Goal: Find specific page/section: Find specific page/section

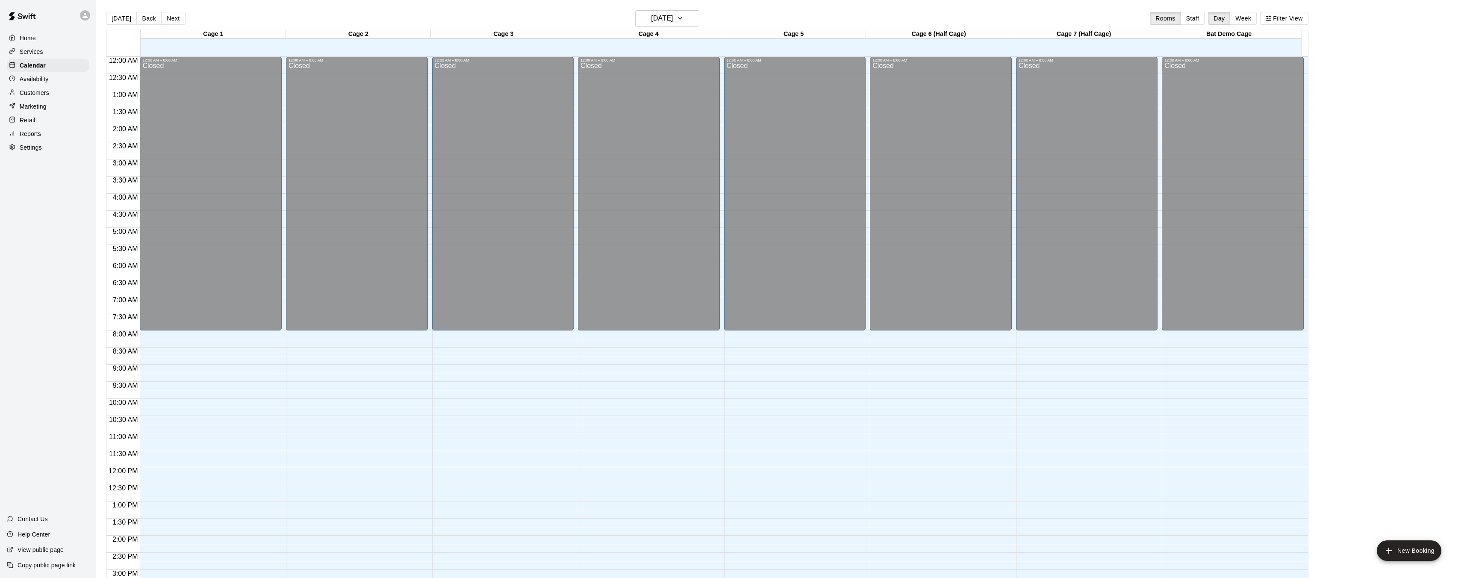
scroll to position [264, 0]
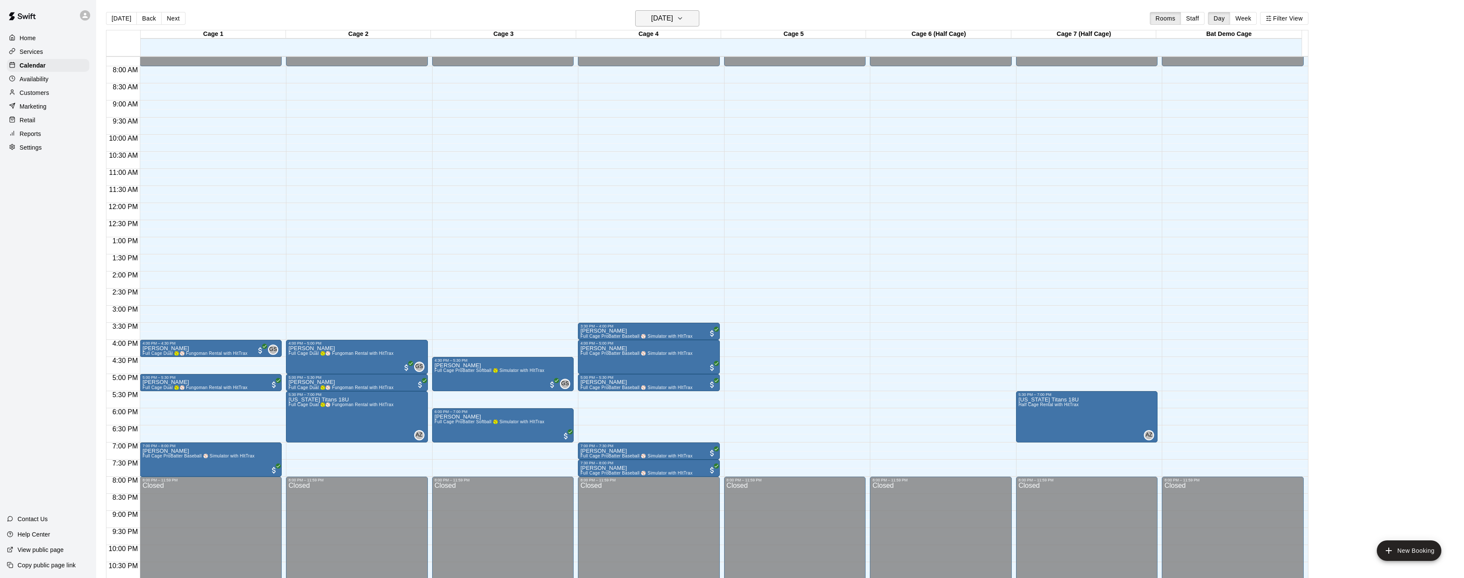
click at [651, 17] on h6 "[DATE]" at bounding box center [662, 18] width 22 height 12
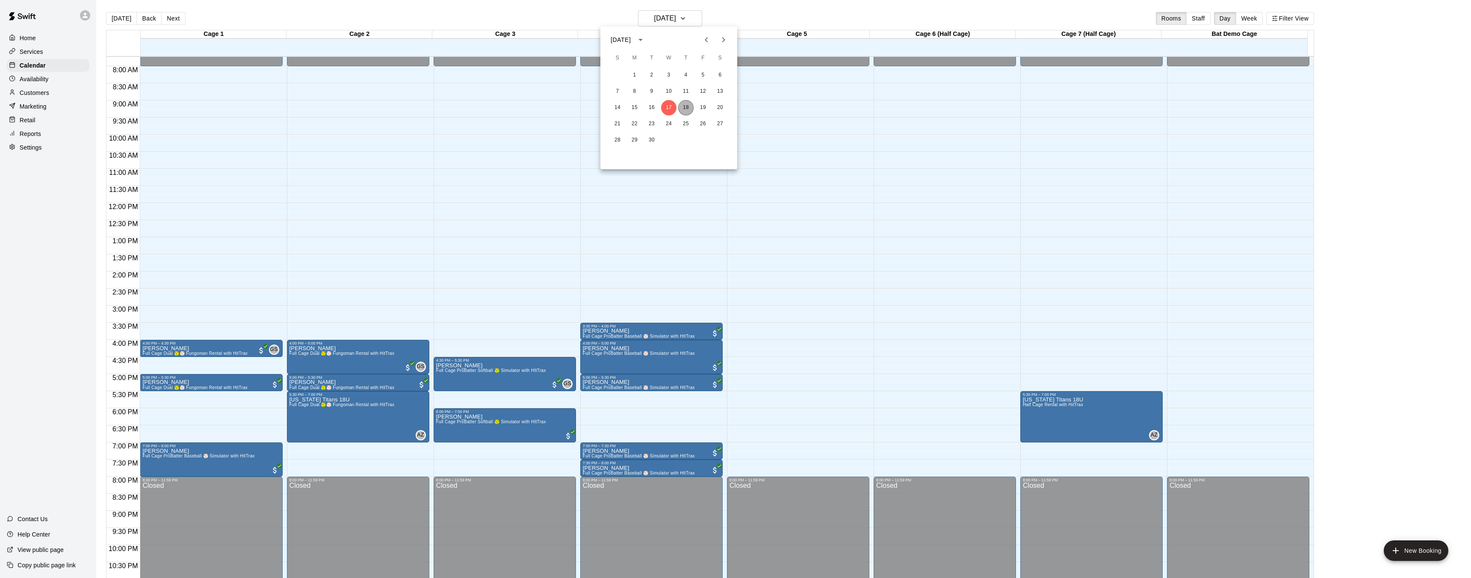
click at [684, 105] on button "18" at bounding box center [685, 107] width 15 height 15
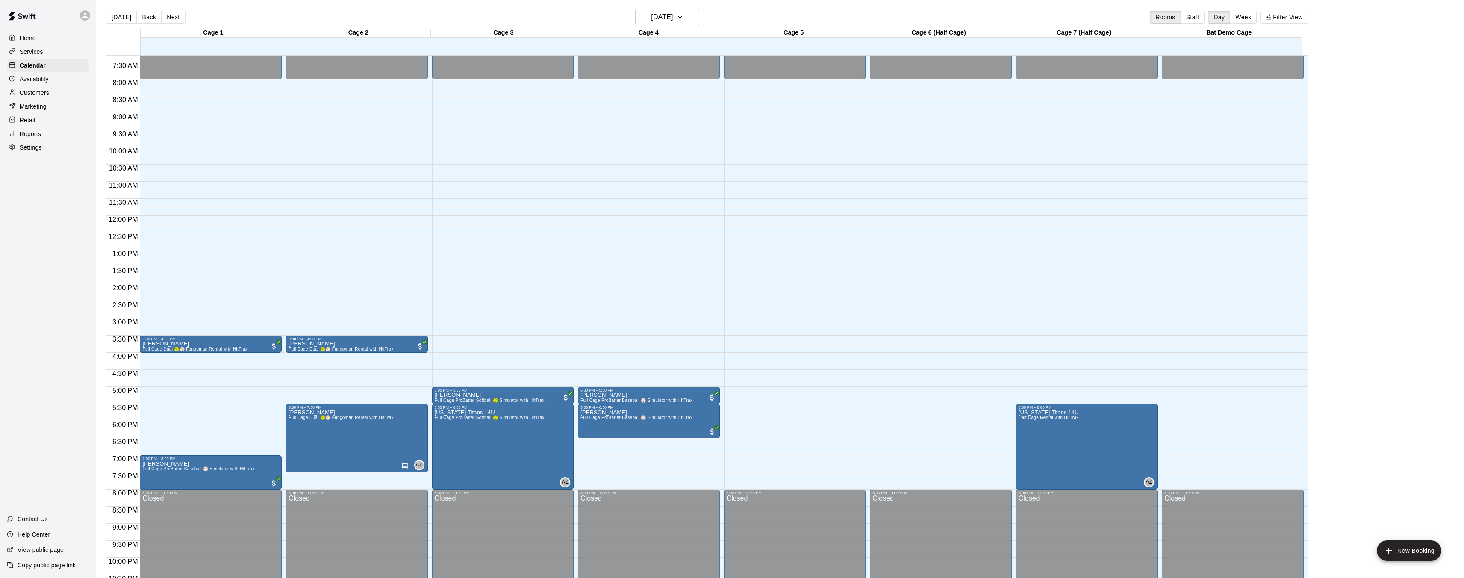
scroll to position [5, 0]
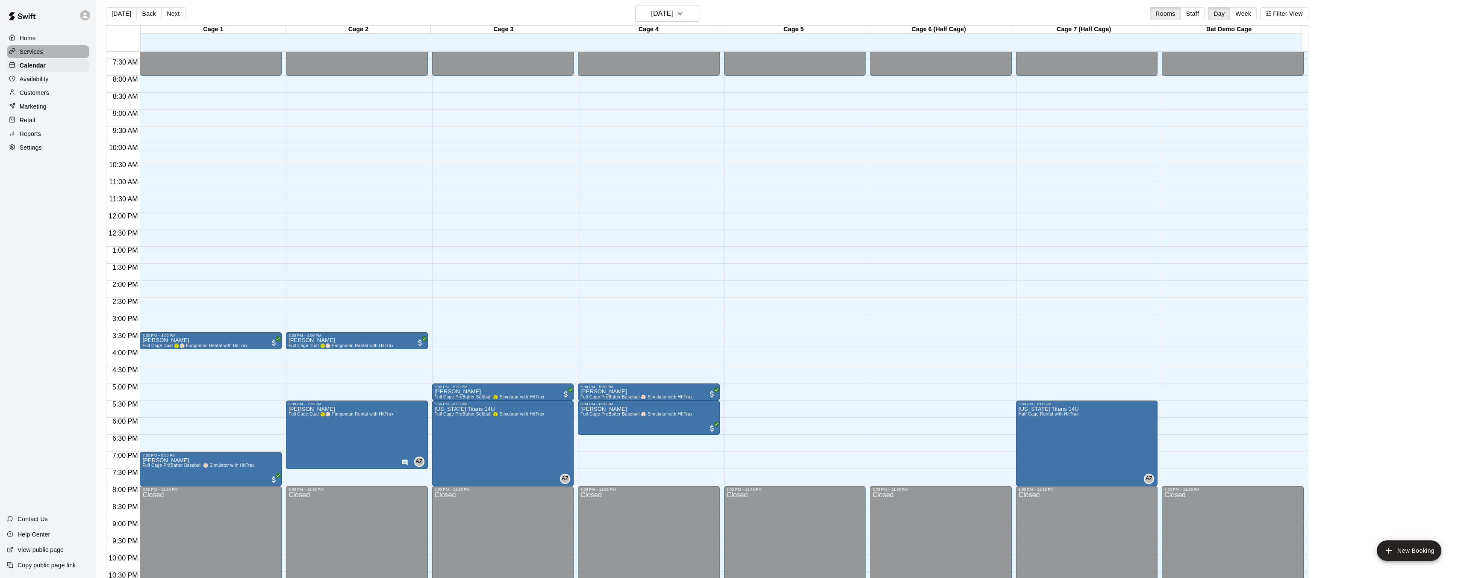
click at [45, 49] on div "Services" at bounding box center [48, 51] width 83 height 13
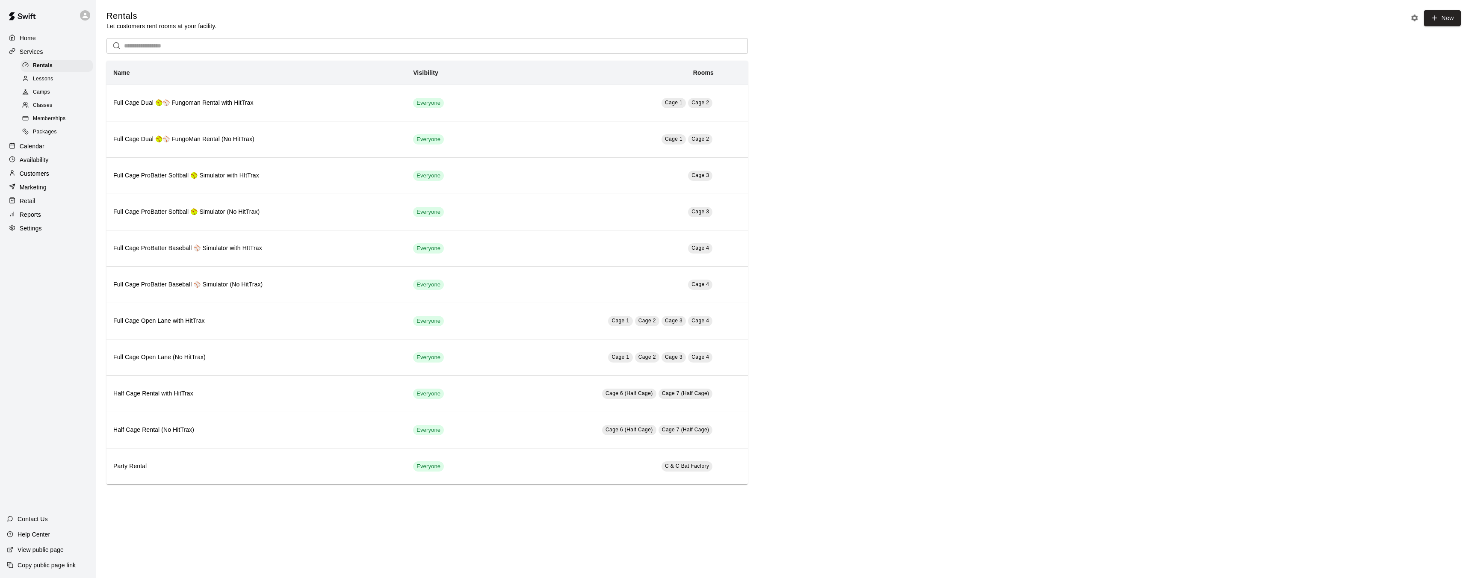
click at [43, 163] on p "Availability" at bounding box center [34, 160] width 29 height 9
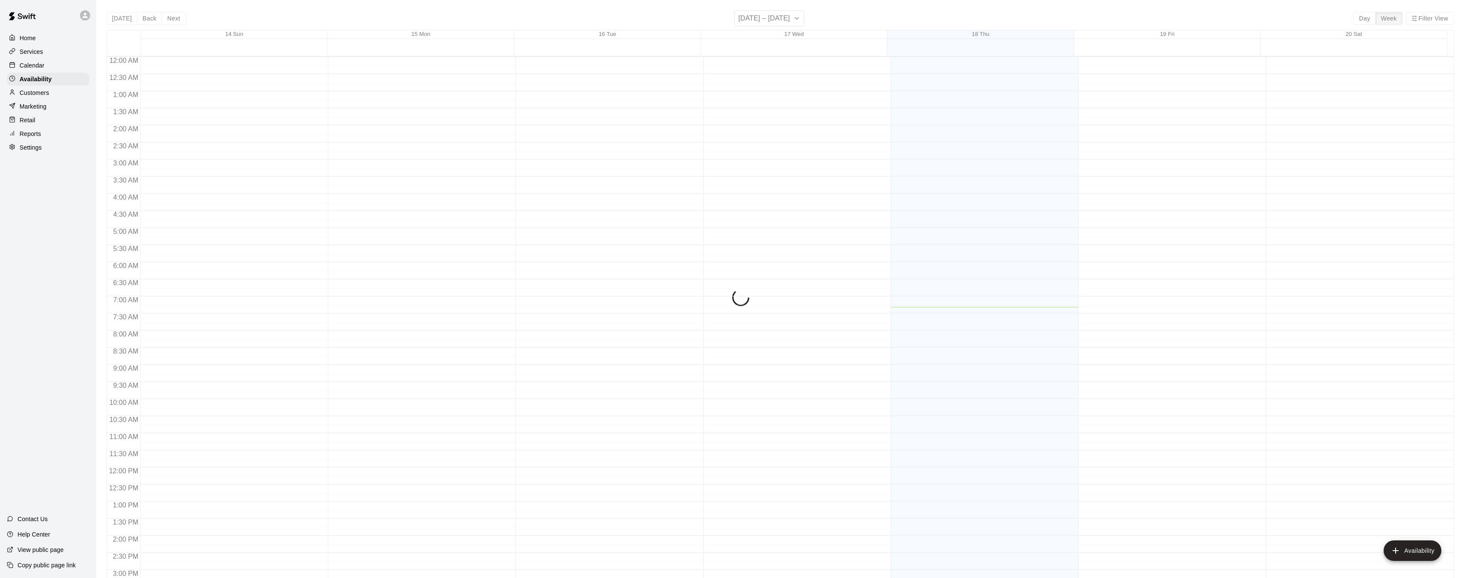
scroll to position [251, 0]
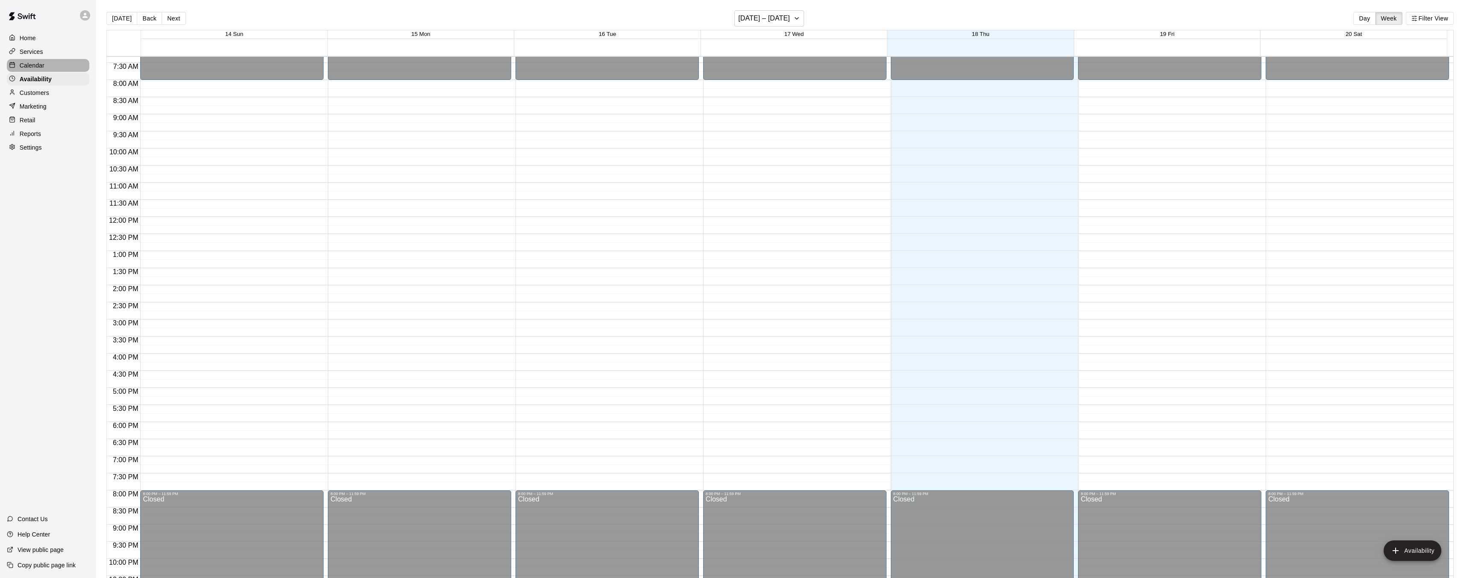
click at [47, 65] on div "Calendar" at bounding box center [48, 65] width 83 height 13
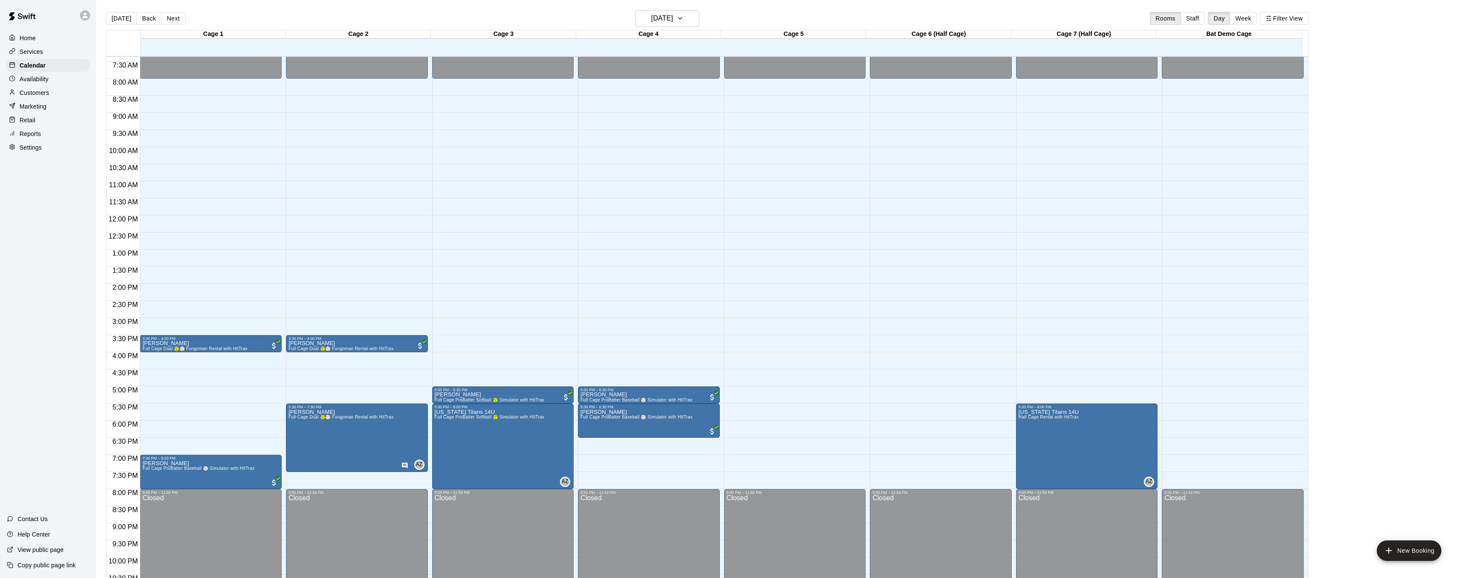
scroll to position [252, 0]
